Goal: Task Accomplishment & Management: Manage account settings

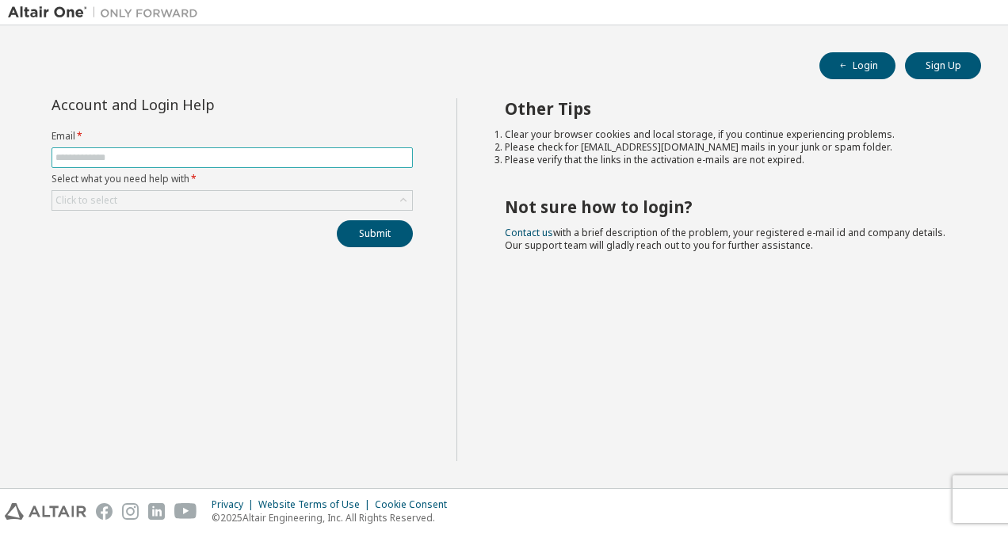
click at [282, 154] on input "text" at bounding box center [231, 157] width 353 height 13
type input "**********"
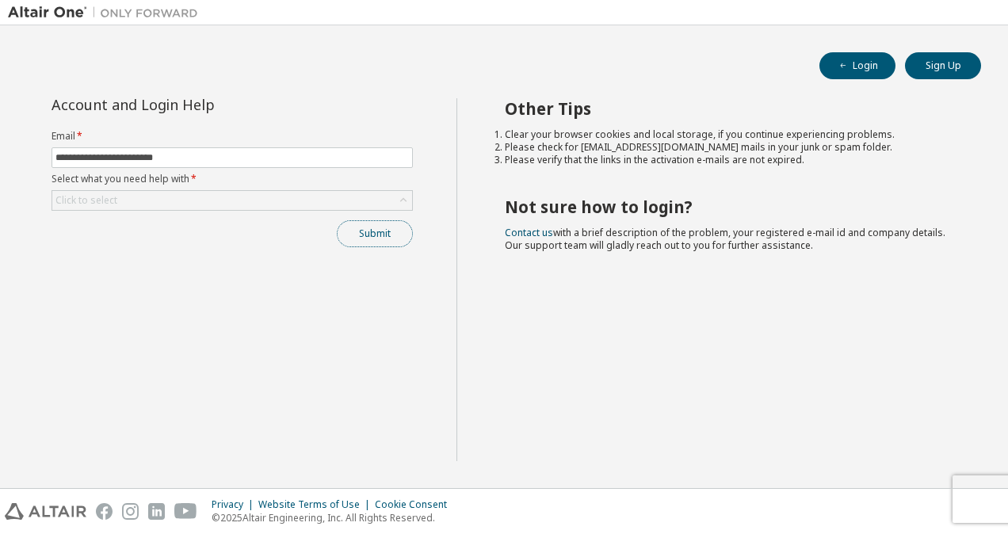
click at [371, 243] on button "Submit" at bounding box center [375, 233] width 76 height 27
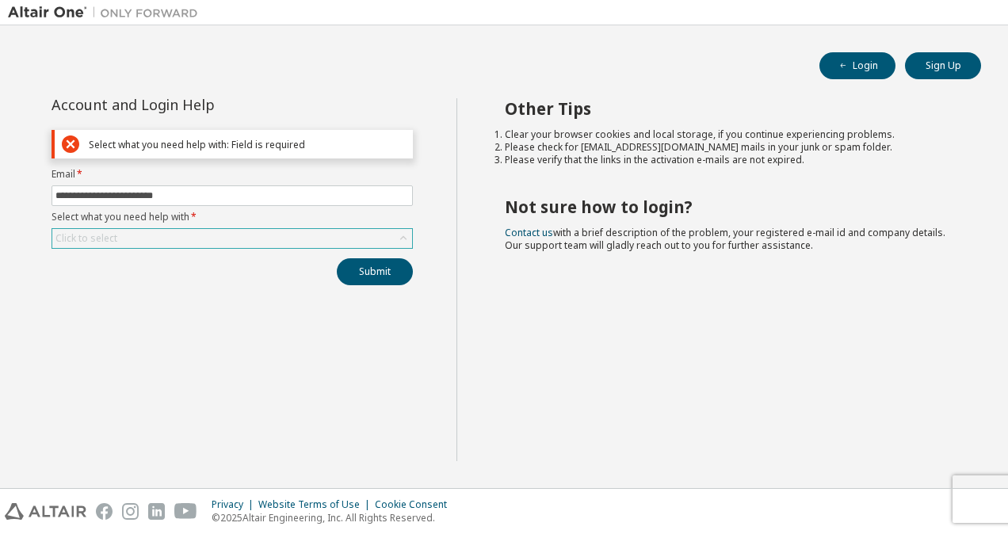
click at [305, 231] on div "Click to select" at bounding box center [232, 238] width 360 height 19
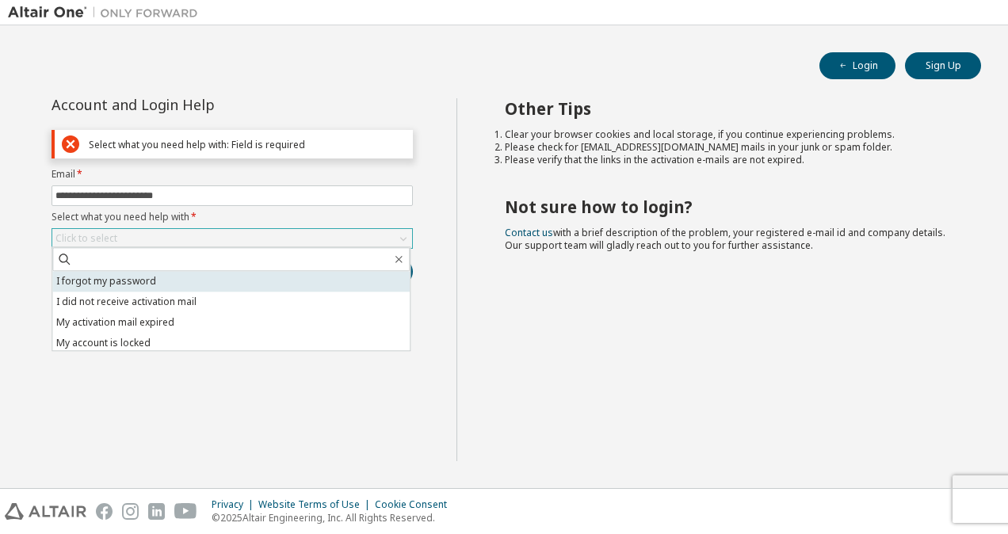
click at [274, 280] on li "I forgot my password" at bounding box center [230, 281] width 357 height 21
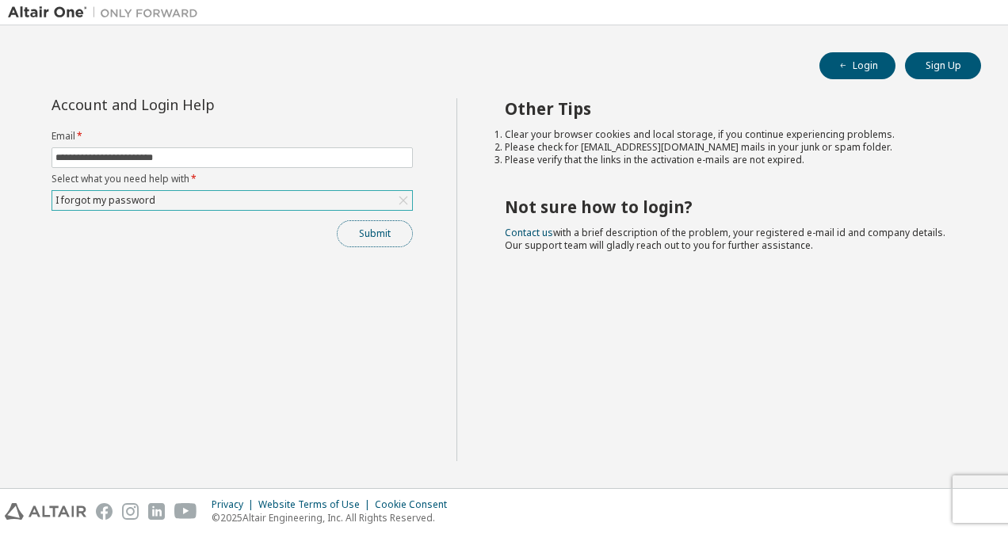
click at [359, 231] on button "Submit" at bounding box center [375, 233] width 76 height 27
click at [357, 228] on button "Submit" at bounding box center [375, 233] width 76 height 27
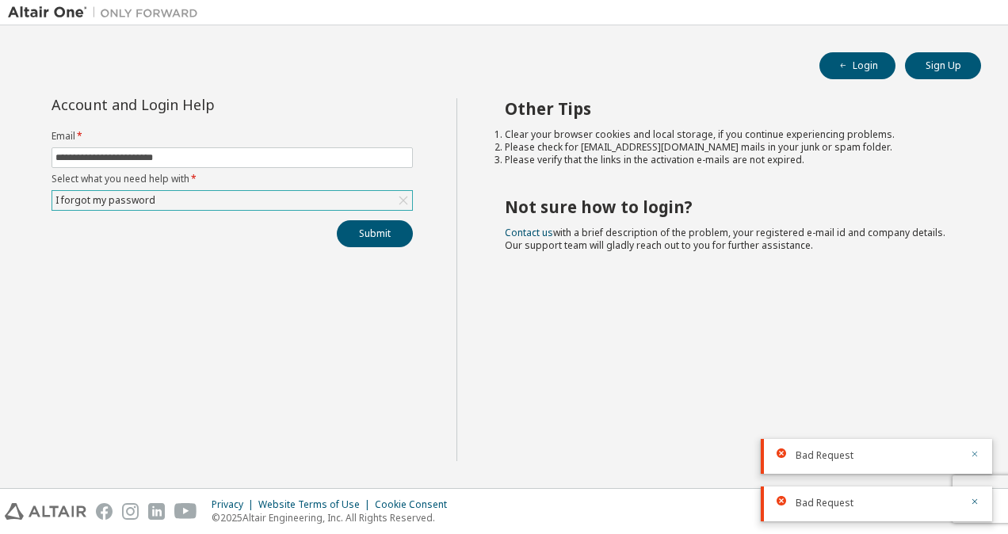
click at [975, 452] on icon "button" at bounding box center [975, 454] width 10 height 10
click at [972, 502] on icon "button" at bounding box center [975, 502] width 10 height 10
